Goal: Task Accomplishment & Management: Manage account settings

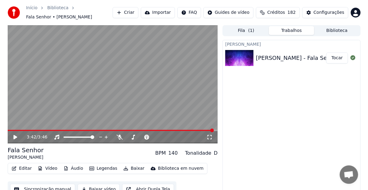
scroll to position [1220, 0]
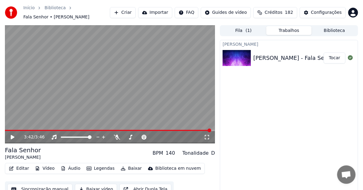
click at [11, 136] on icon at bounding box center [13, 137] width 4 height 4
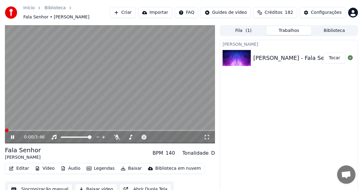
click at [5, 129] on span at bounding box center [7, 131] width 4 height 4
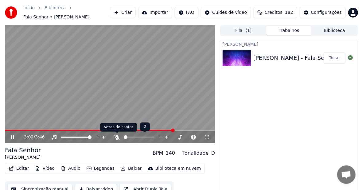
click at [117, 137] on icon at bounding box center [117, 137] width 6 height 5
click at [155, 130] on span at bounding box center [156, 131] width 4 height 4
click at [140, 130] on span at bounding box center [85, 130] width 160 height 1
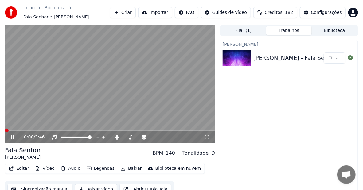
click at [5, 132] on span at bounding box center [7, 131] width 4 height 4
click at [116, 135] on icon at bounding box center [116, 137] width 3 height 5
click at [133, 102] on video at bounding box center [110, 84] width 210 height 118
click at [31, 9] on link "Início" at bounding box center [28, 8] width 11 height 6
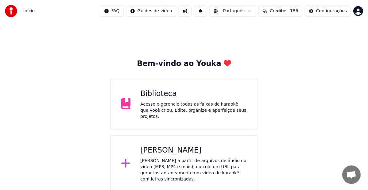
click at [337, 14] on button "Configurações" at bounding box center [328, 11] width 46 height 11
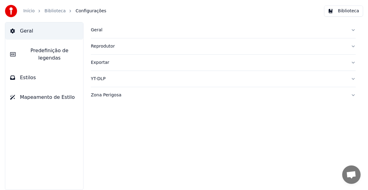
click at [46, 51] on span "Predefinição de legendas" at bounding box center [50, 54] width 58 height 15
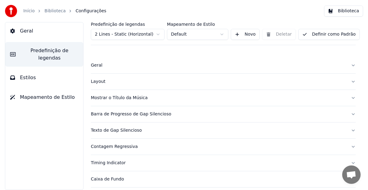
click at [142, 112] on div "Barra de Progresso de Gap Silencioso" at bounding box center [218, 114] width 255 height 6
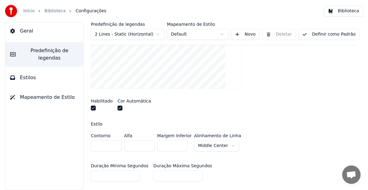
scroll to position [92, 0]
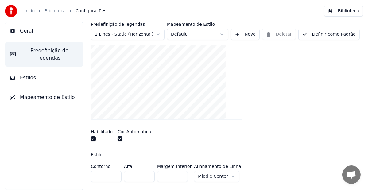
click at [119, 139] on button "button" at bounding box center [120, 138] width 5 height 5
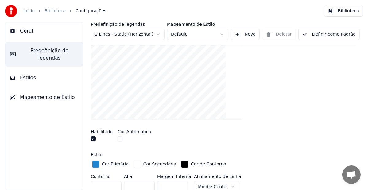
click at [96, 163] on div "button" at bounding box center [95, 163] width 7 height 7
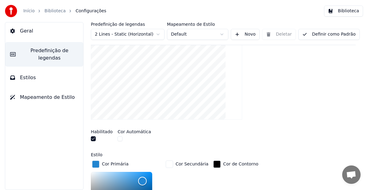
scroll to position [153, 0]
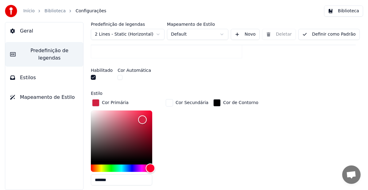
type input "*******"
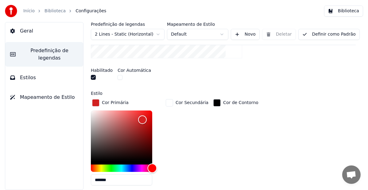
drag, startPoint x: 127, startPoint y: 166, endPoint x: 154, endPoint y: 166, distance: 26.7
click at [154, 166] on div "Hue" at bounding box center [153, 169] width 10 height 10
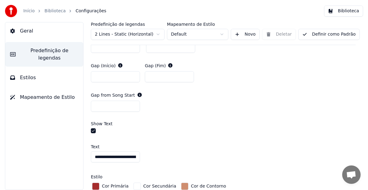
scroll to position [460, 0]
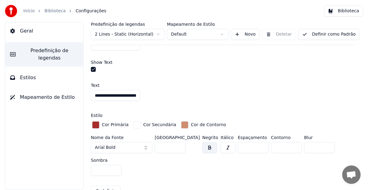
click at [95, 123] on div "button" at bounding box center [95, 124] width 7 height 7
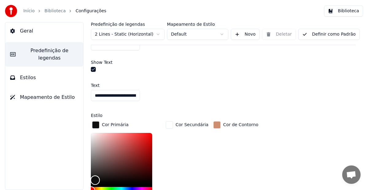
type input "*******"
drag, startPoint x: 134, startPoint y: 151, endPoint x: 95, endPoint y: 179, distance: 47.8
click at [95, 179] on div "Color" at bounding box center [96, 180] width 10 height 10
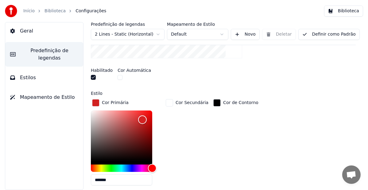
scroll to position [92, 0]
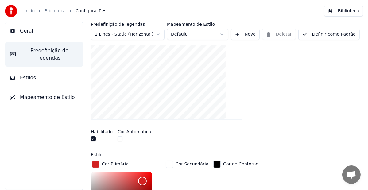
click at [95, 166] on div "button" at bounding box center [95, 163] width 7 height 7
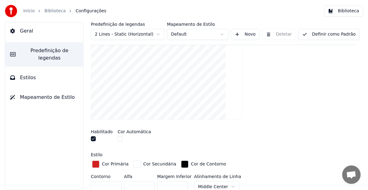
scroll to position [153, 0]
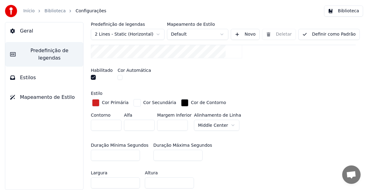
click at [97, 102] on div "button" at bounding box center [95, 102] width 7 height 7
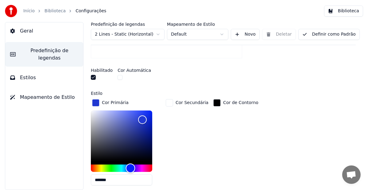
type input "*******"
drag, startPoint x: 92, startPoint y: 168, endPoint x: 131, endPoint y: 168, distance: 38.7
click at [131, 168] on div "Hue" at bounding box center [131, 169] width 10 height 10
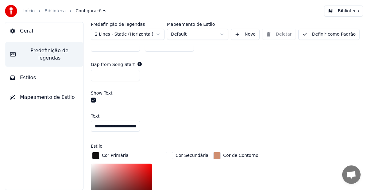
scroll to position [491, 0]
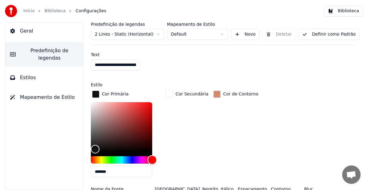
drag, startPoint x: 93, startPoint y: 158, endPoint x: 162, endPoint y: 158, distance: 68.7
click at [162, 158] on div "*******" at bounding box center [126, 140] width 71 height 77
type input "*******"
drag, startPoint x: 97, startPoint y: 148, endPoint x: 151, endPoint y: 99, distance: 73.0
click at [151, 99] on div "Color" at bounding box center [151, 103] width 10 height 10
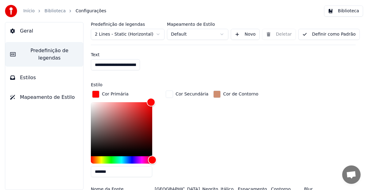
click at [279, 68] on div "**********" at bounding box center [223, 64] width 265 height 11
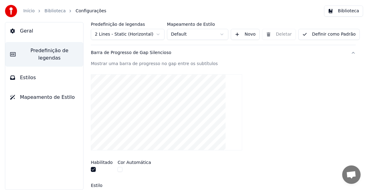
scroll to position [184, 0]
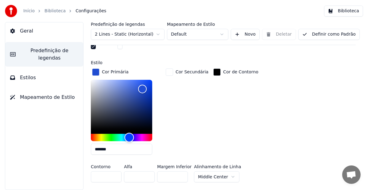
type input "*******"
click at [129, 136] on div "Hue" at bounding box center [129, 138] width 10 height 10
click at [239, 118] on div "Cor de Contorno" at bounding box center [236, 113] width 48 height 93
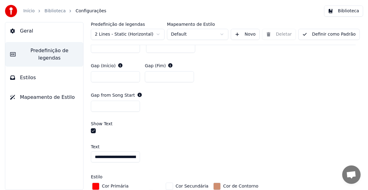
scroll to position [460, 0]
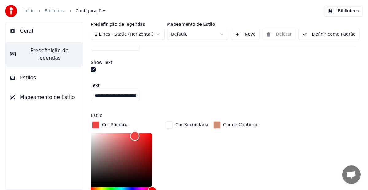
type input "*******"
drag, startPoint x: 148, startPoint y: 134, endPoint x: 135, endPoint y: 134, distance: 13.2
click at [135, 134] on div "Color" at bounding box center [136, 136] width 10 height 10
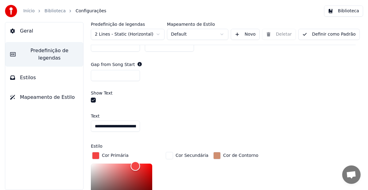
scroll to position [491, 0]
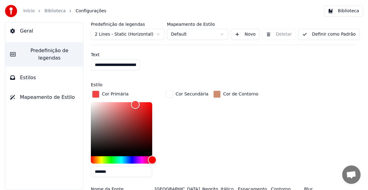
click at [213, 94] on div "button" at bounding box center [216, 94] width 7 height 7
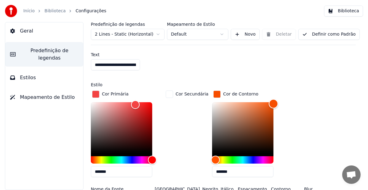
drag, startPoint x: 237, startPoint y: 110, endPoint x: 269, endPoint y: 102, distance: 33.1
click at [269, 102] on div "Color" at bounding box center [274, 104] width 10 height 10
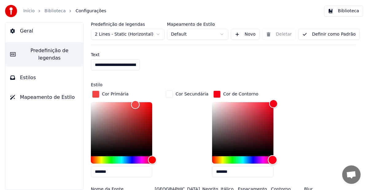
type input "*******"
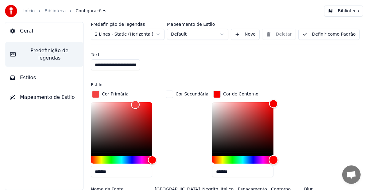
drag, startPoint x: 211, startPoint y: 158, endPoint x: 278, endPoint y: 157, distance: 66.6
click at [278, 157] on div "*******" at bounding box center [247, 140] width 71 height 77
type input "*******"
drag, startPoint x: 133, startPoint y: 104, endPoint x: 128, endPoint y: 104, distance: 5.8
click at [128, 104] on div "Color" at bounding box center [128, 106] width 10 height 10
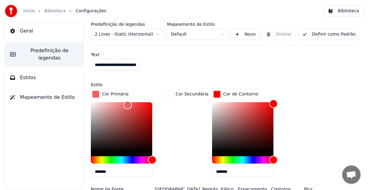
click at [296, 96] on div "Cor Primária ******* Cor Secundária Cor de Contorno *******" at bounding box center [223, 135] width 265 height 93
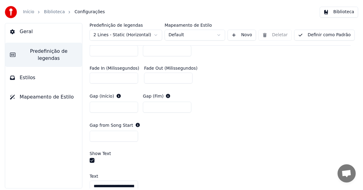
scroll to position [215, 0]
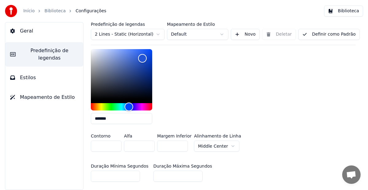
click at [341, 33] on button "Definir como Padrão" at bounding box center [328, 34] width 61 height 11
click at [56, 9] on link "Biblioteca" at bounding box center [54, 11] width 21 height 6
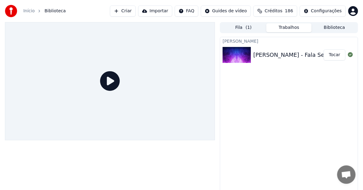
click at [337, 56] on button "Tocar" at bounding box center [334, 54] width 22 height 11
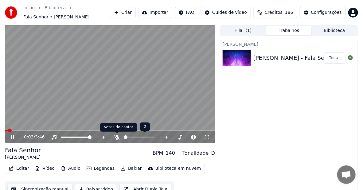
click at [116, 137] on icon at bounding box center [117, 137] width 6 height 5
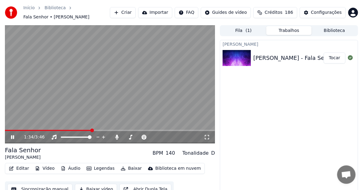
click at [92, 131] on span at bounding box center [110, 130] width 210 height 1
click at [158, 85] on video at bounding box center [110, 84] width 210 height 118
